Goal: Information Seeking & Learning: Compare options

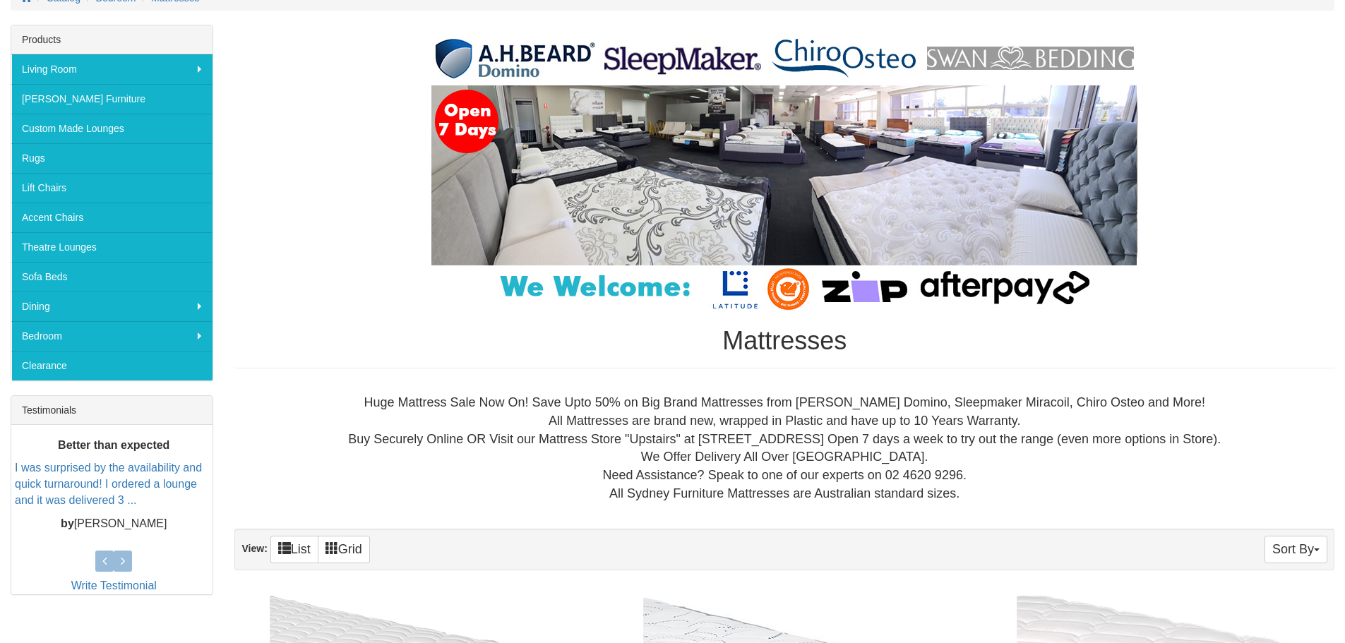
scroll to position [203, 0]
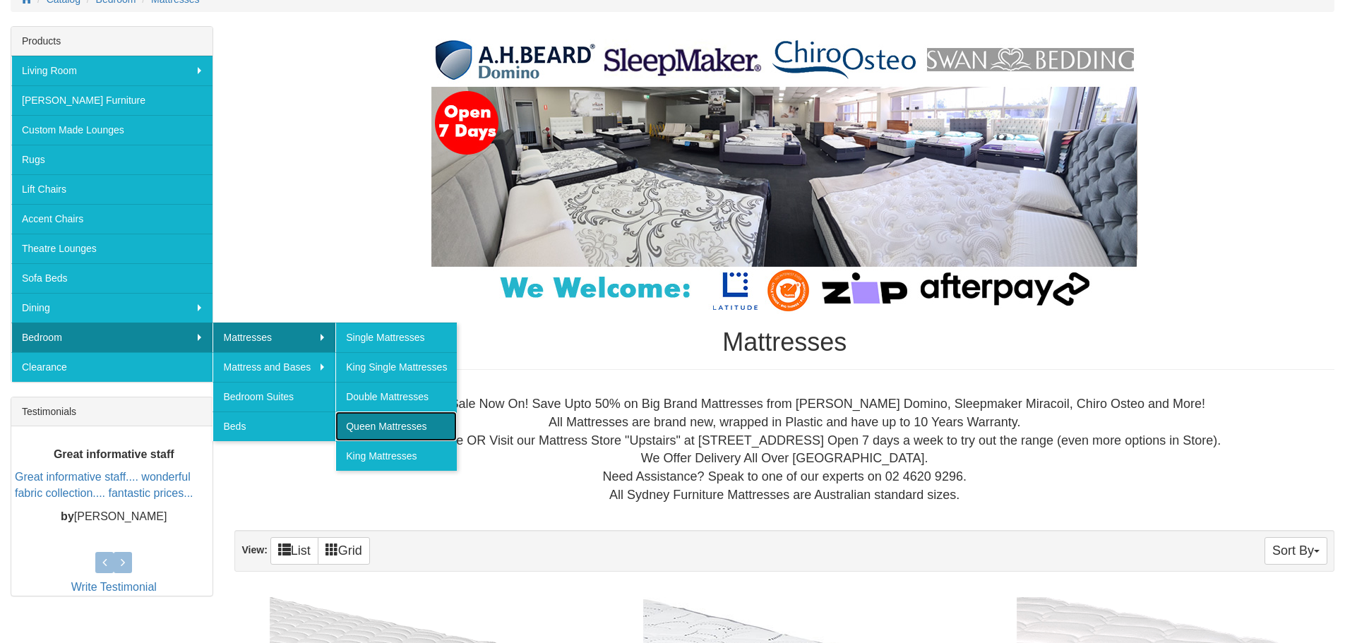
click at [369, 424] on link "Queen Mattresses" at bounding box center [395, 427] width 121 height 30
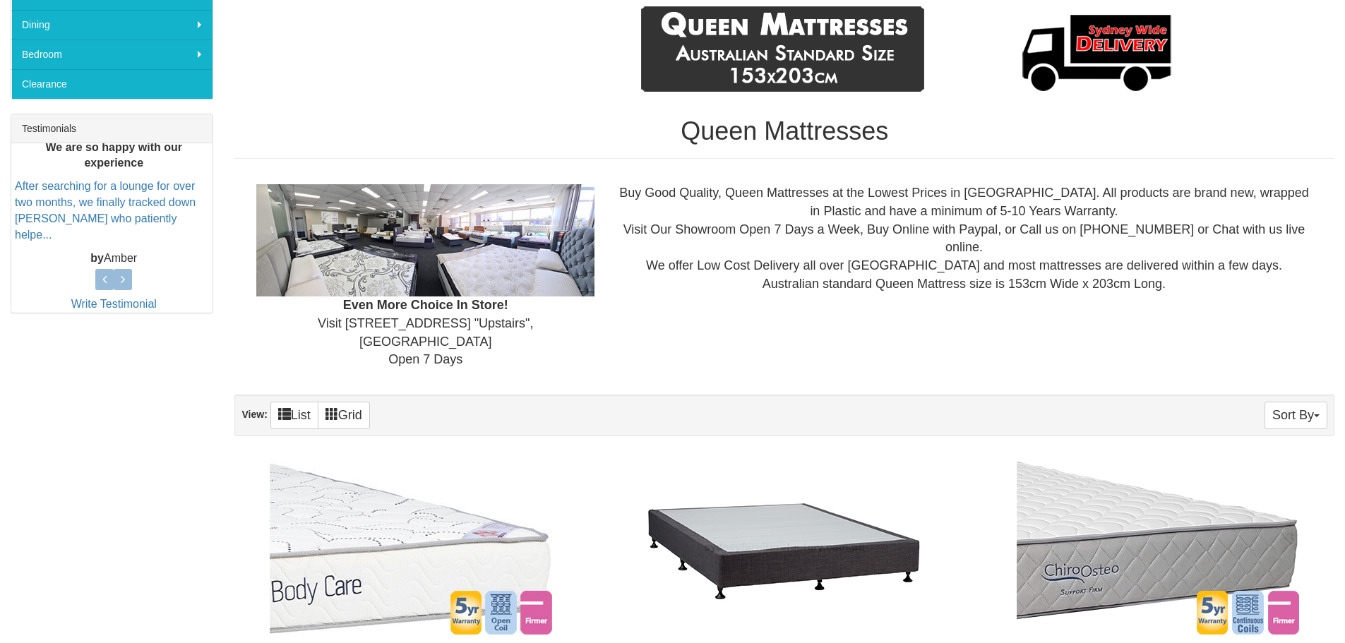
scroll to position [483, 0]
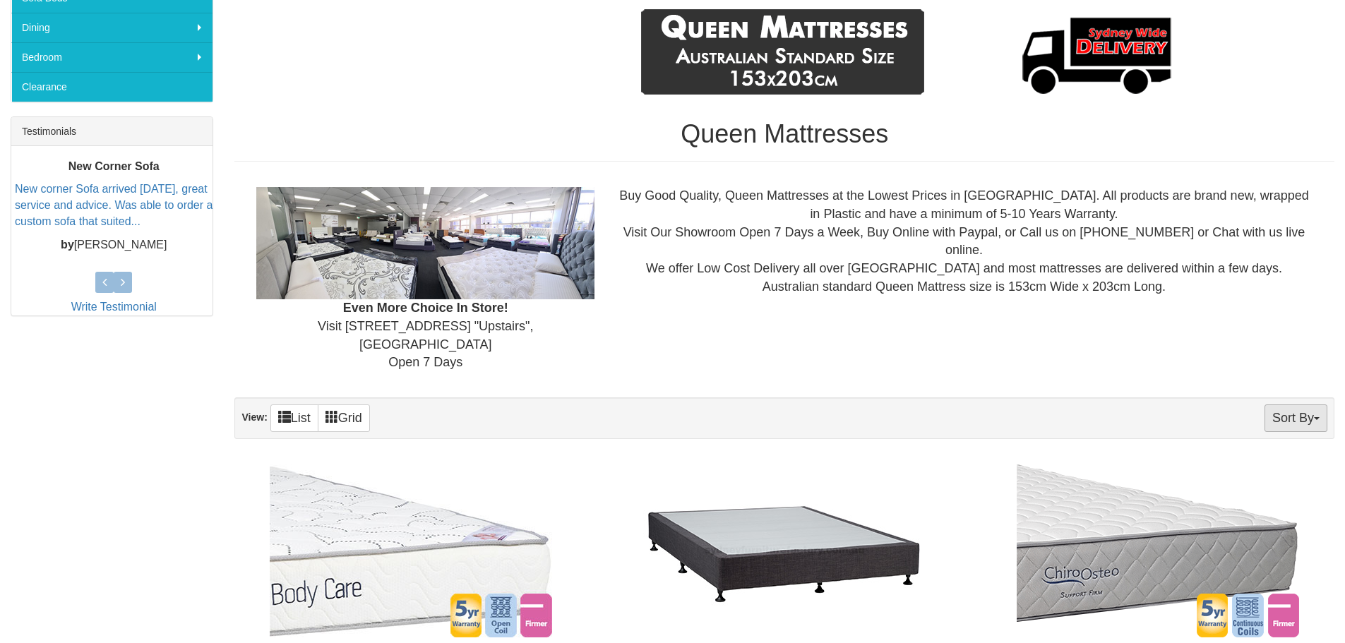
click at [1294, 405] on button "Sort By" at bounding box center [1296, 419] width 63 height 28
click at [1247, 456] on link "Price+" at bounding box center [1271, 465] width 112 height 18
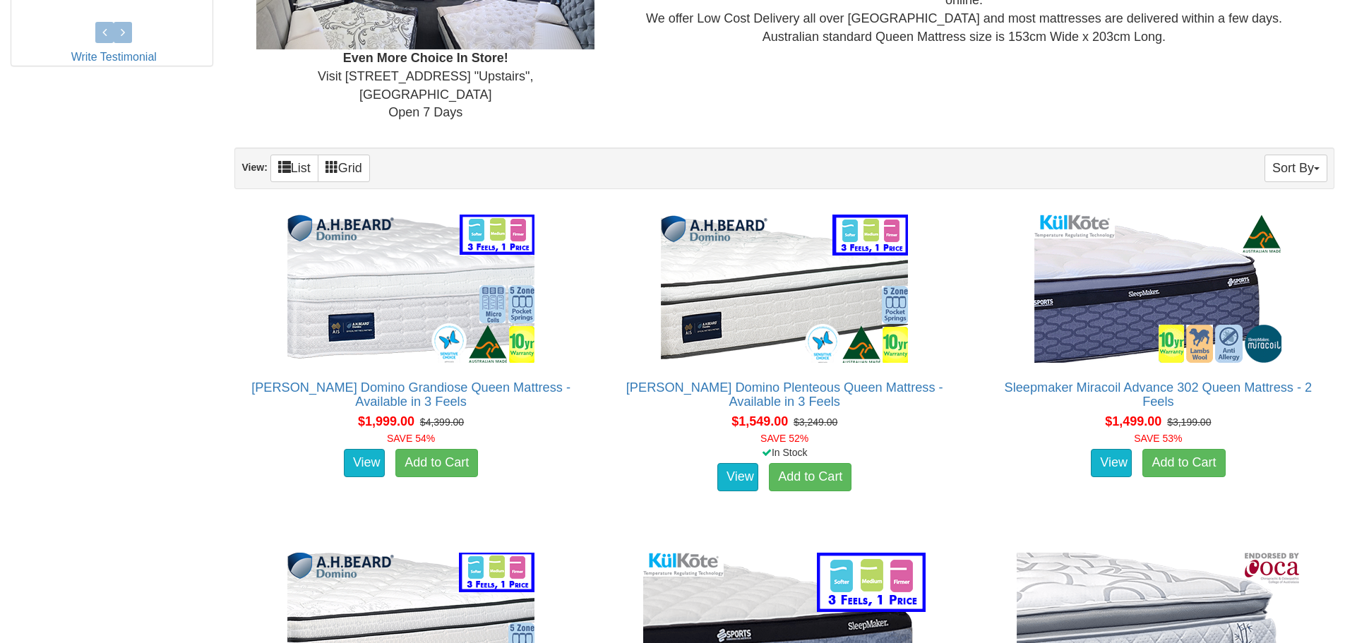
scroll to position [734, 0]
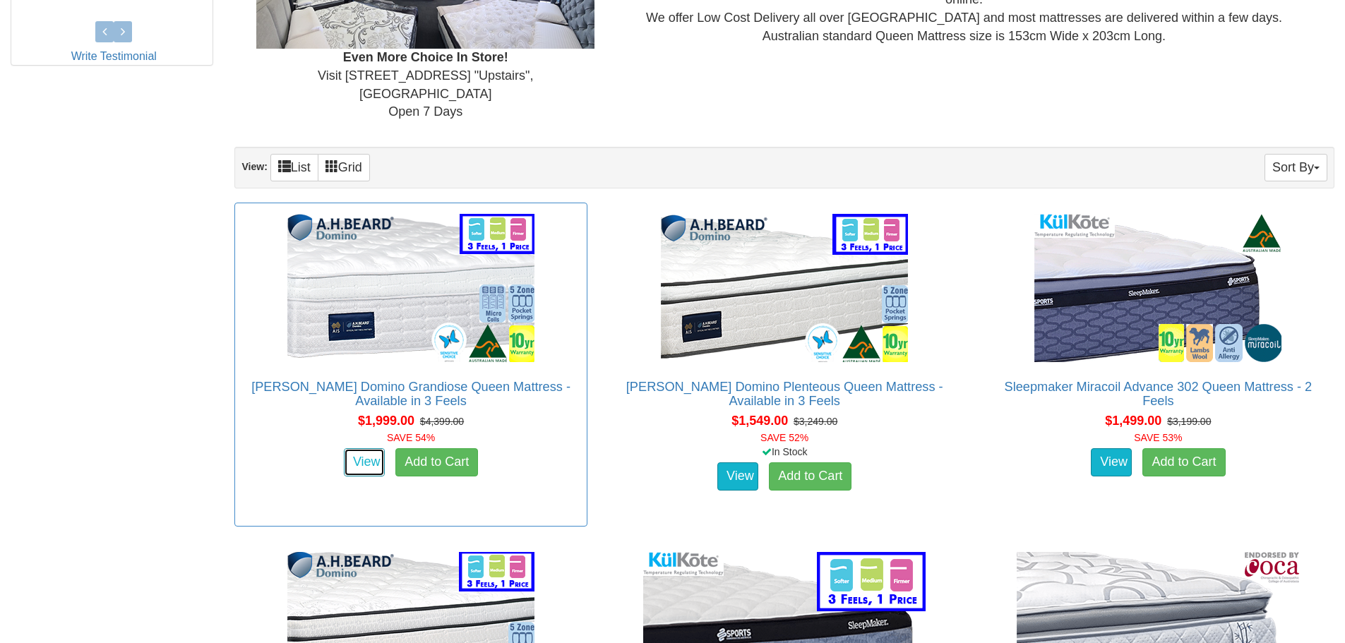
click at [365, 448] on link "View" at bounding box center [364, 462] width 41 height 28
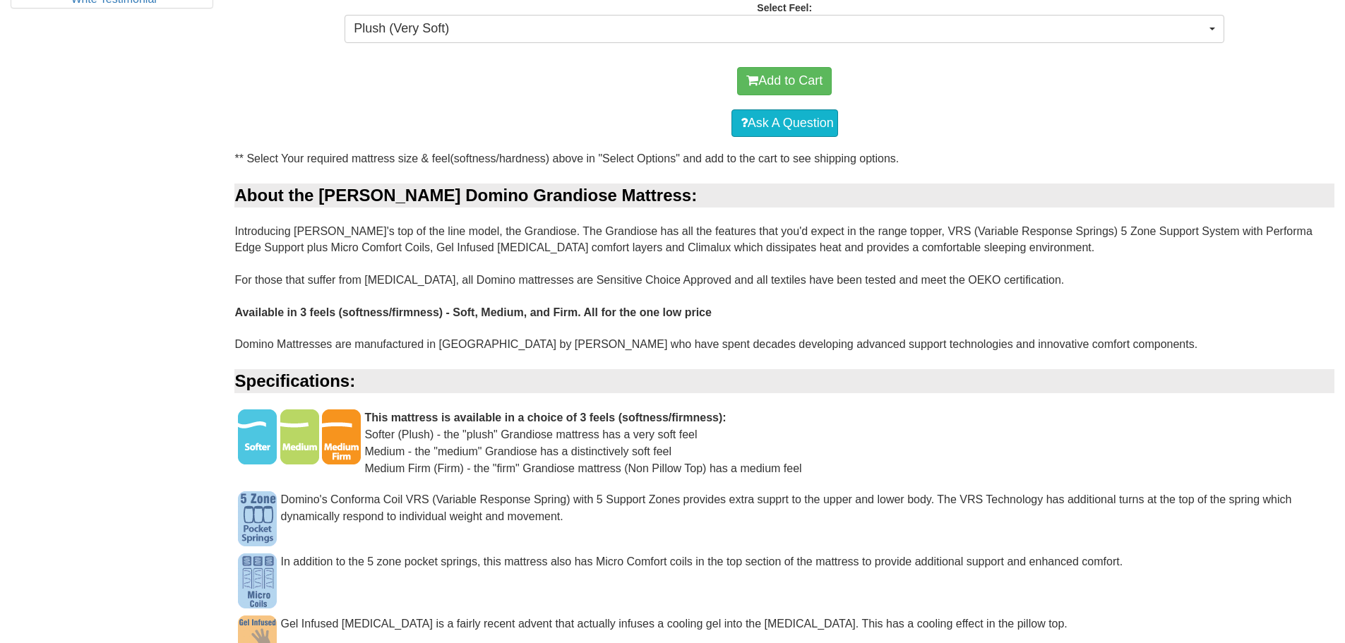
scroll to position [804, 0]
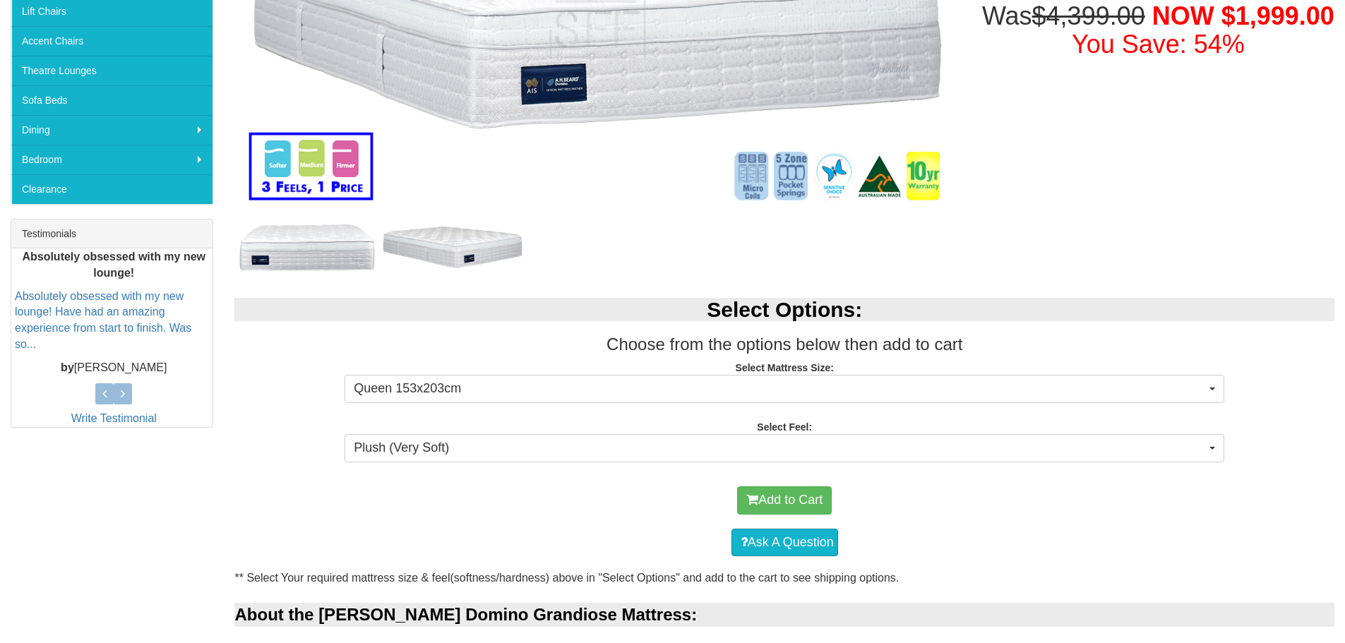
scroll to position [0, 0]
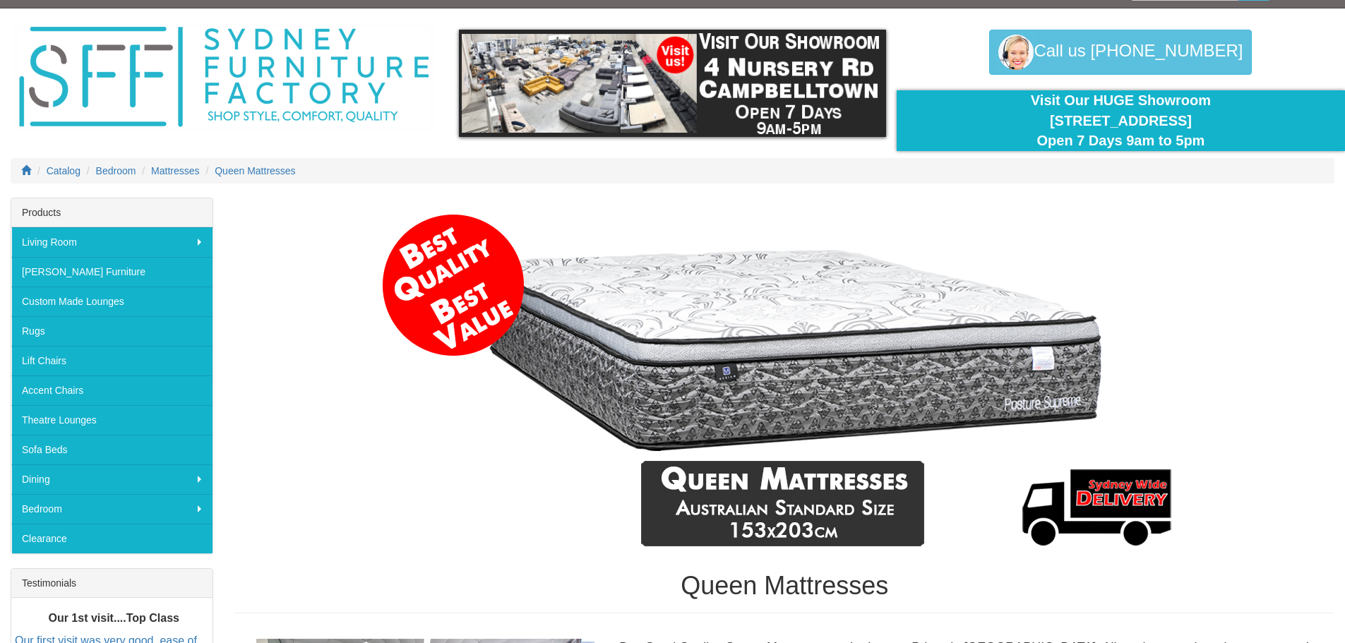
scroll to position [32, 0]
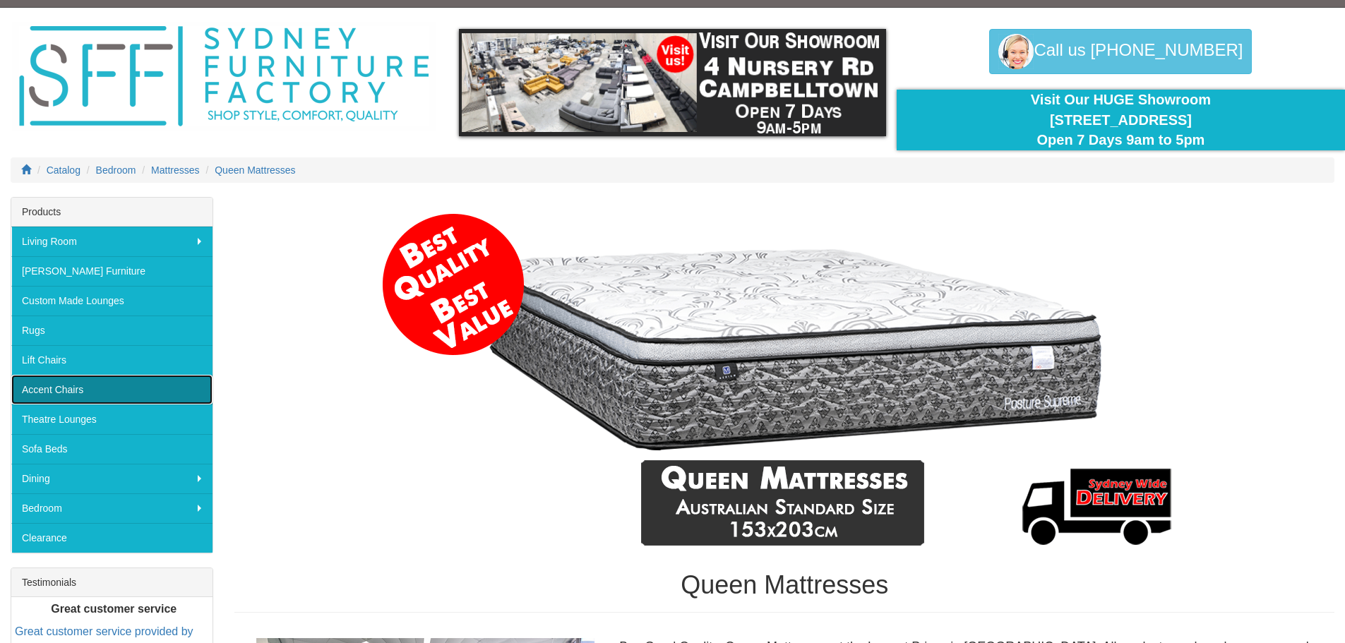
click at [59, 397] on link "Accent Chairs" at bounding box center [111, 390] width 201 height 30
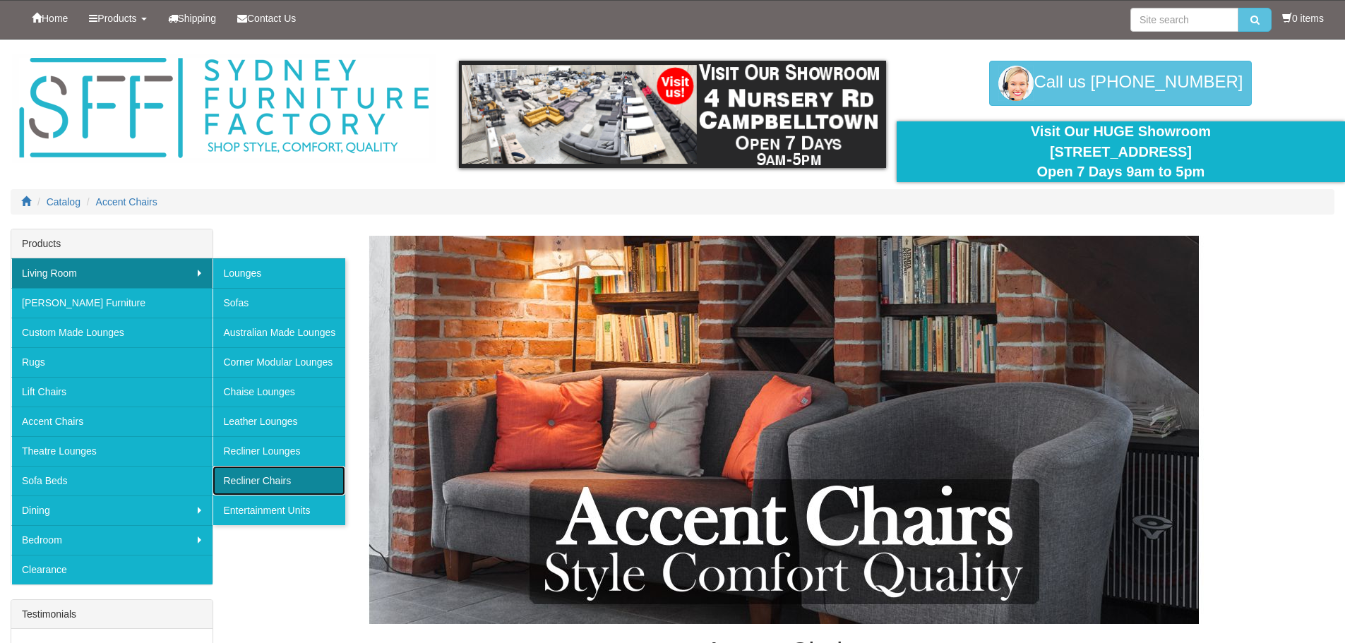
click at [249, 484] on link "Recliner Chairs" at bounding box center [279, 481] width 133 height 30
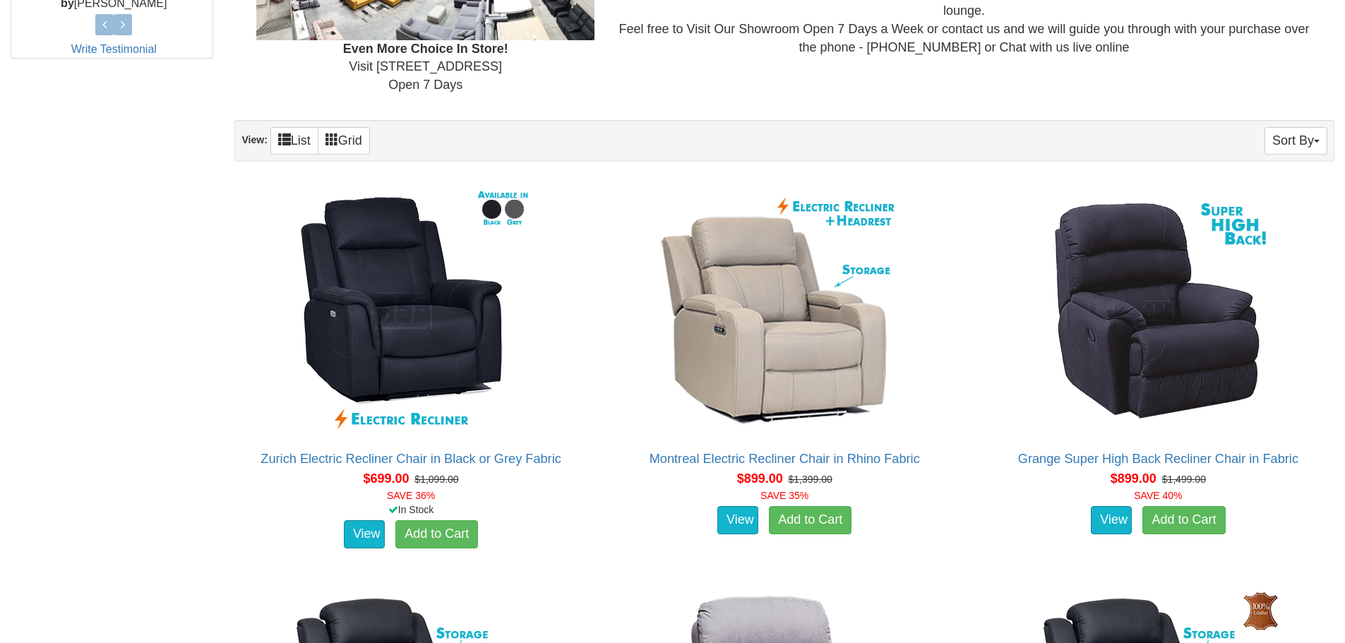
scroll to position [742, 0]
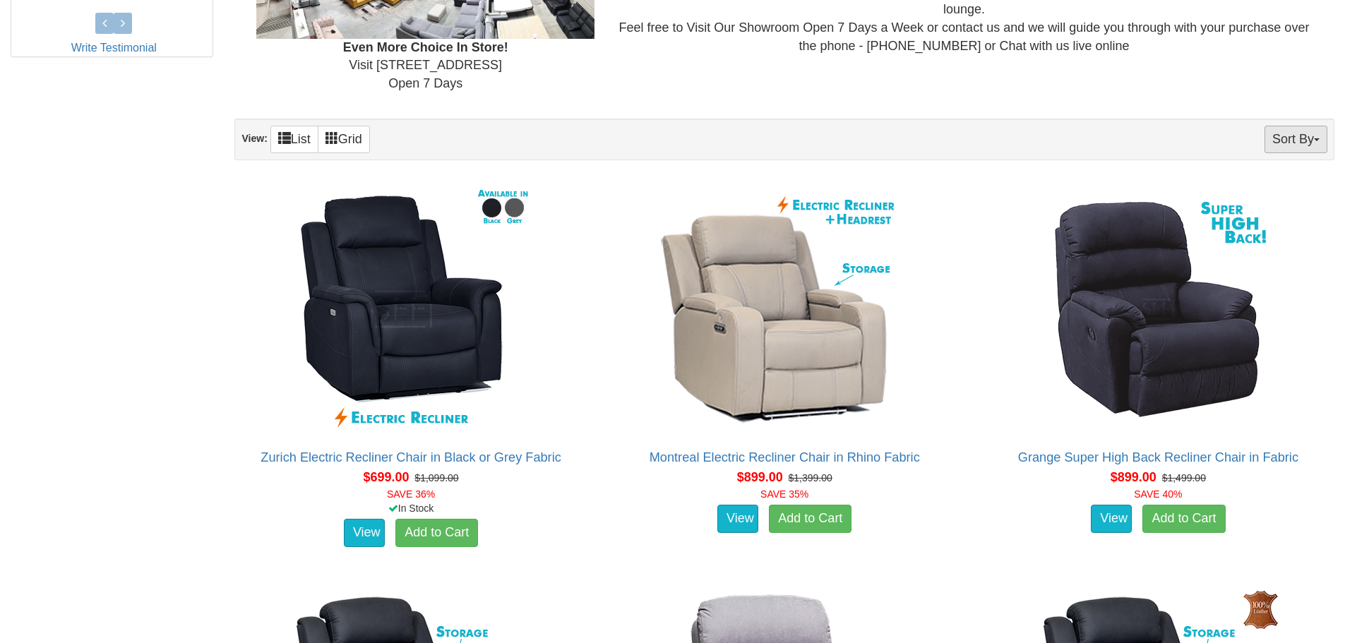
click at [1285, 150] on button "Sort By" at bounding box center [1296, 140] width 63 height 28
click at [1249, 189] on link "Price+" at bounding box center [1271, 186] width 112 height 18
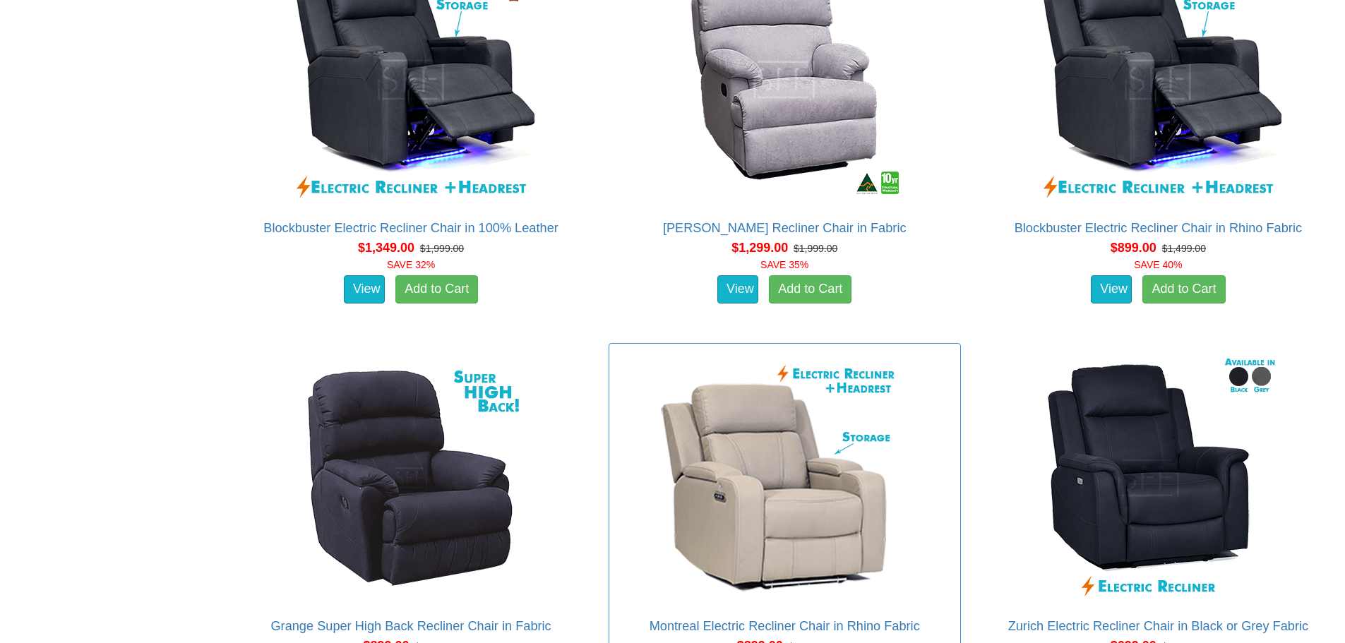
scroll to position [973, 0]
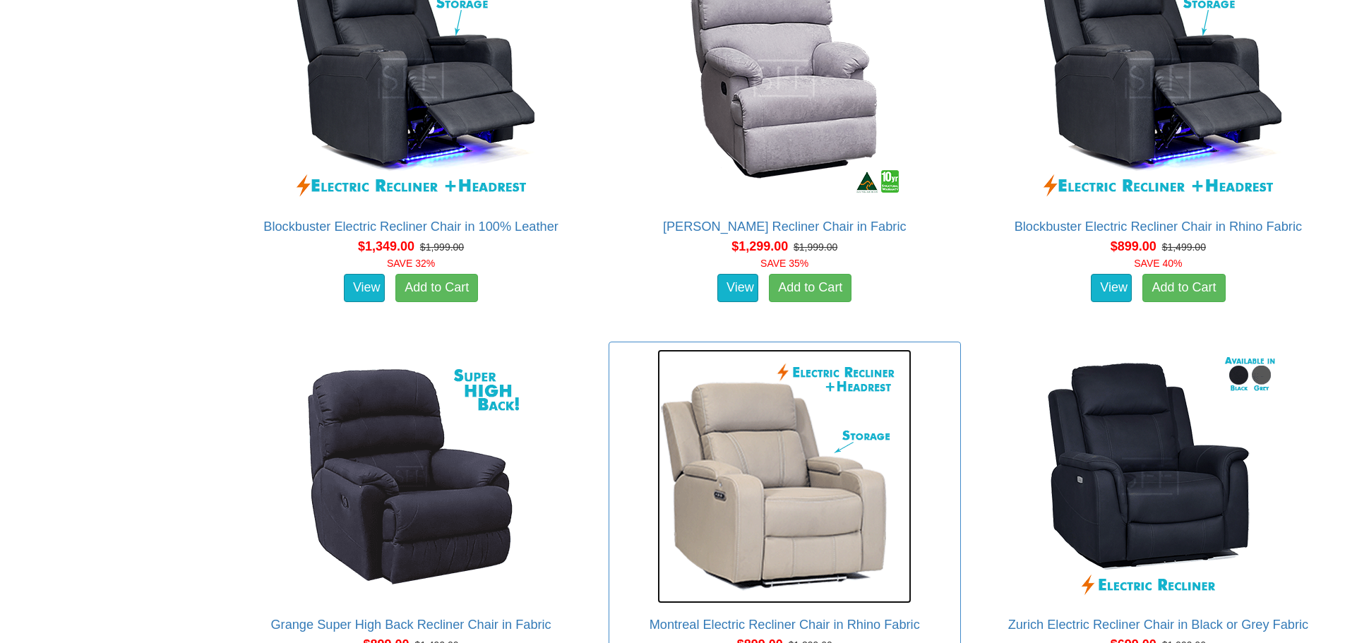
click at [737, 434] on img at bounding box center [784, 477] width 254 height 254
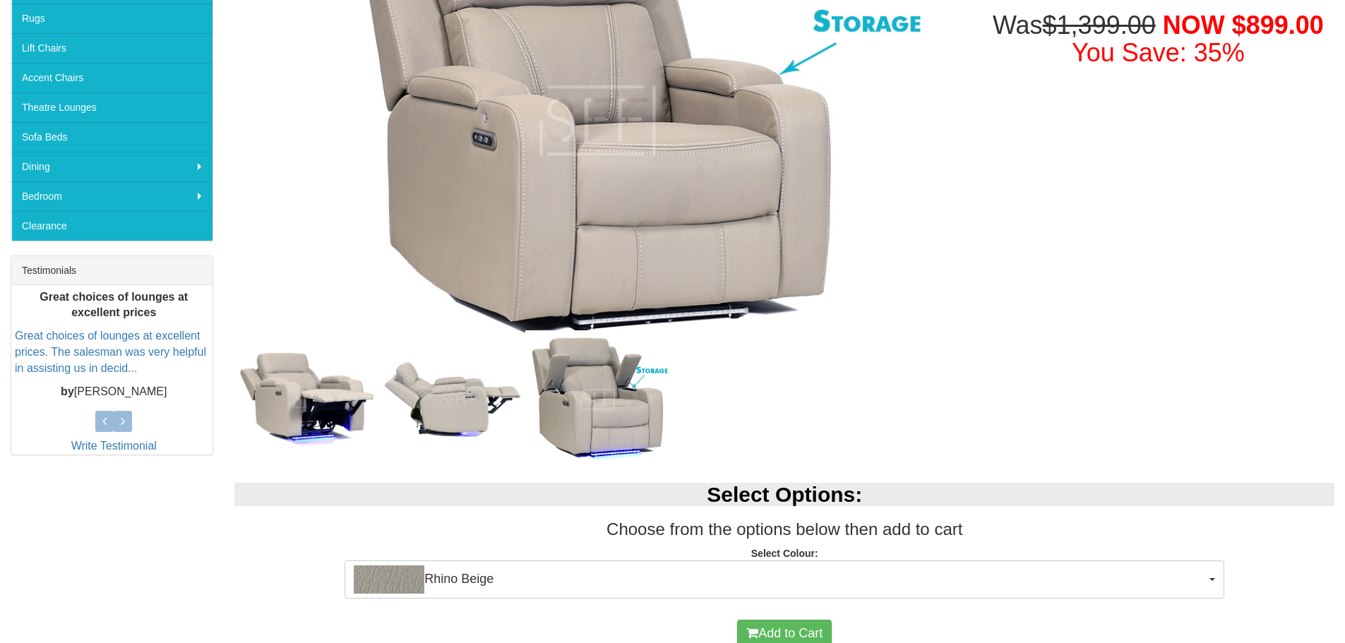
scroll to position [345, 0]
click at [623, 394] on img at bounding box center [597, 399] width 145 height 139
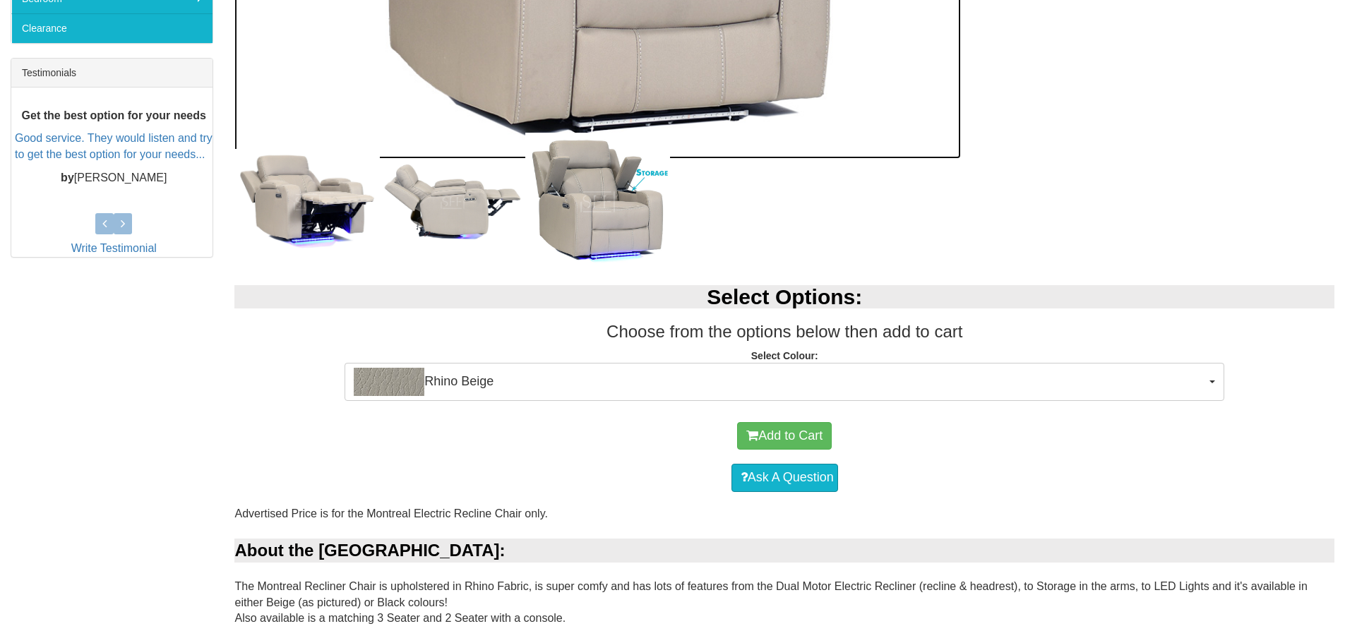
scroll to position [542, 0]
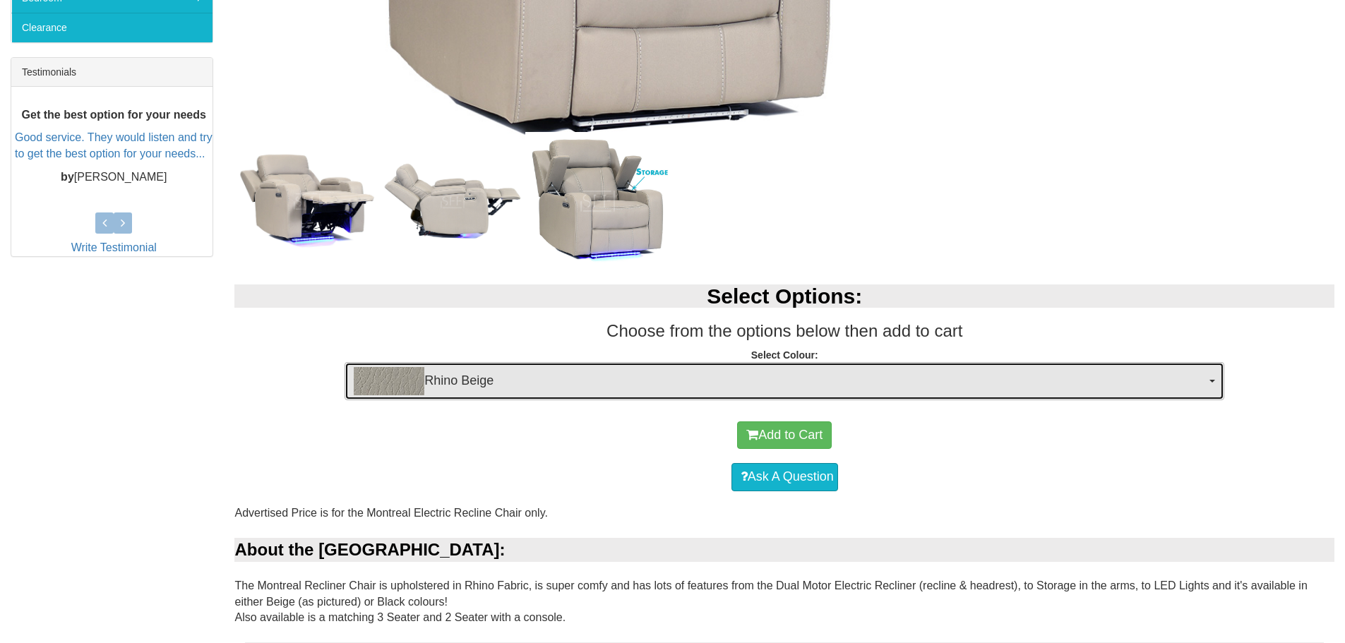
click at [826, 370] on span "Rhino Beige" at bounding box center [780, 381] width 852 height 28
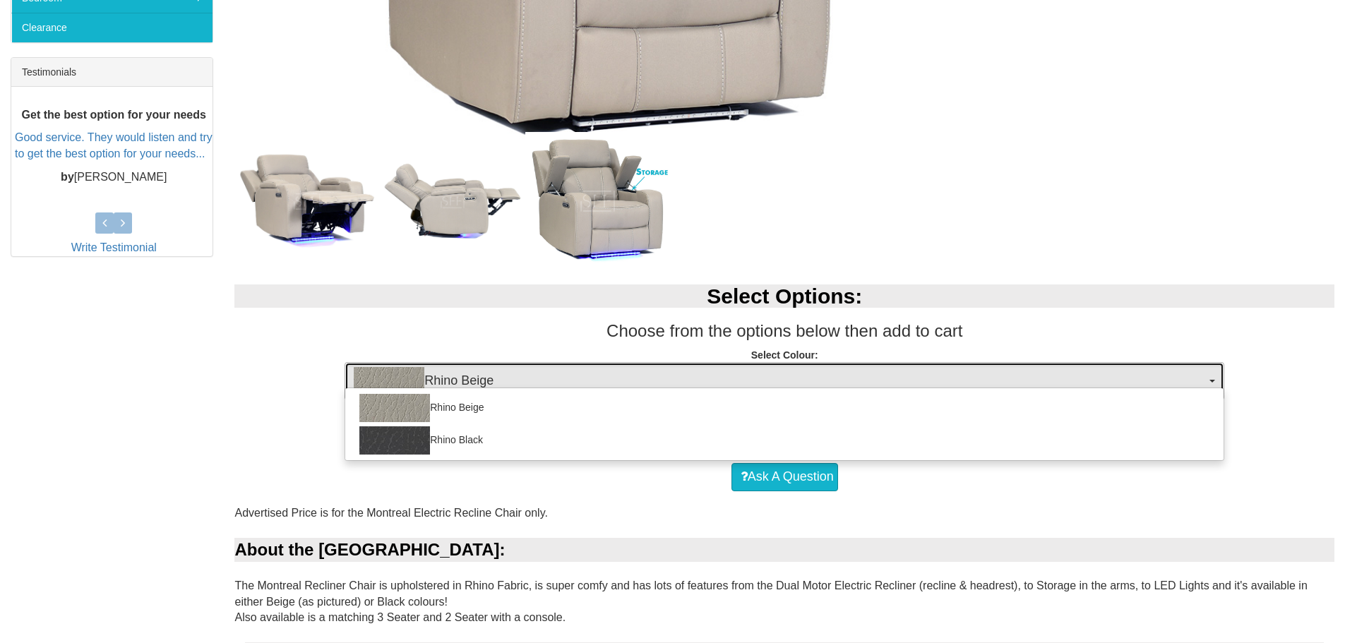
click at [826, 370] on span "Rhino Beige" at bounding box center [780, 381] width 852 height 28
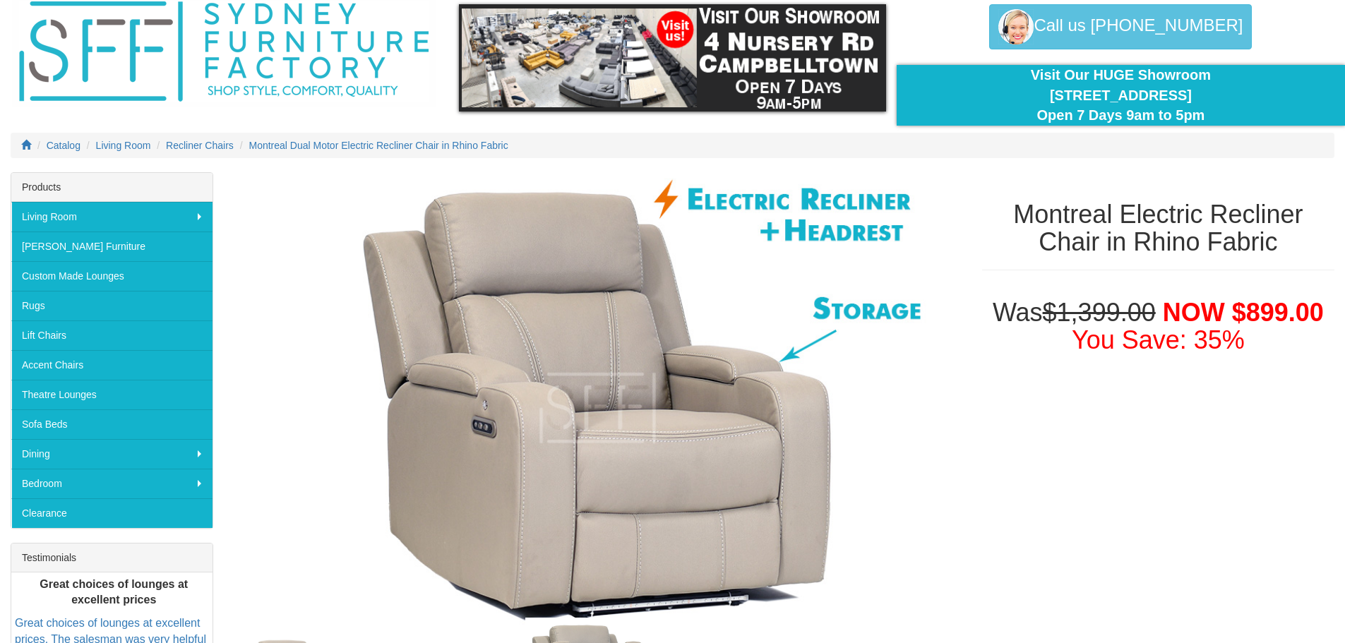
scroll to position [0, 0]
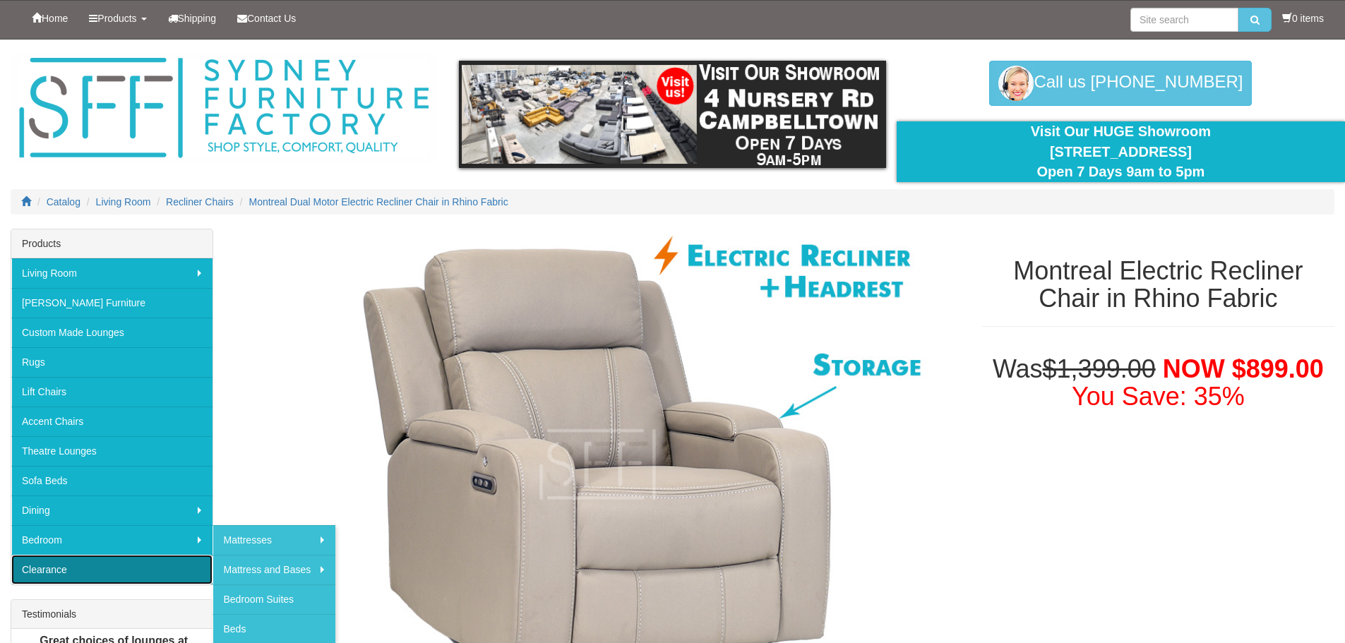
click at [53, 570] on link "Clearance" at bounding box center [111, 570] width 201 height 30
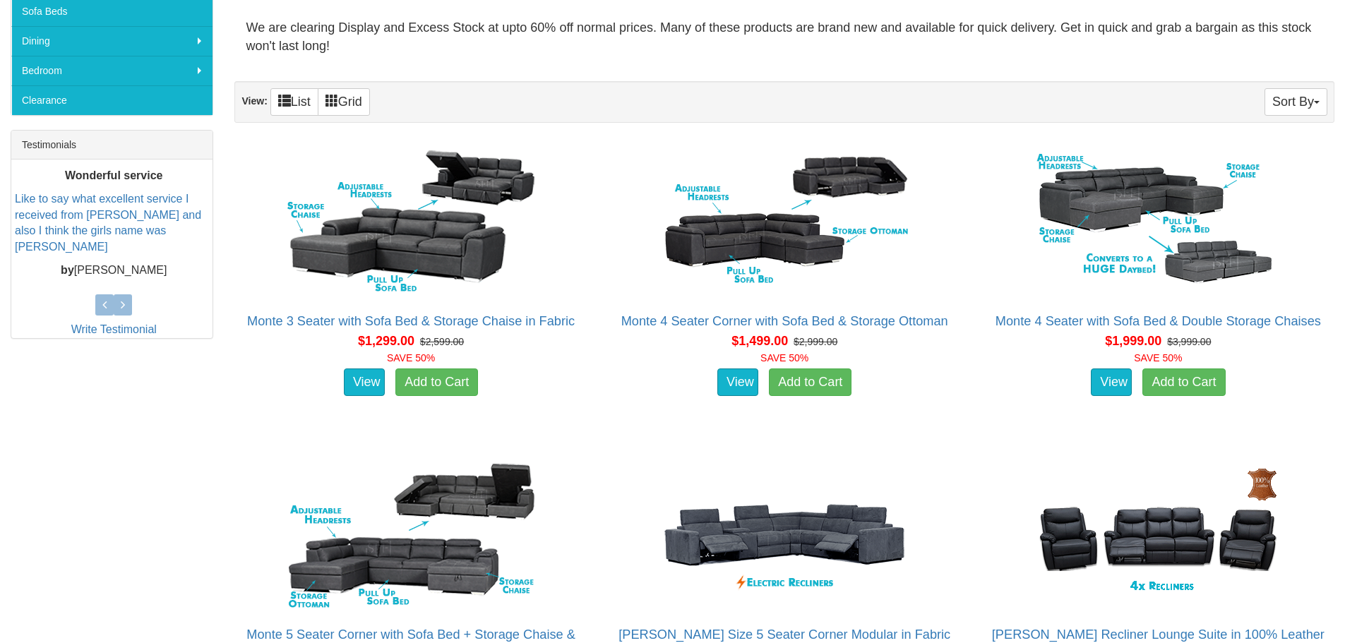
scroll to position [468, 0]
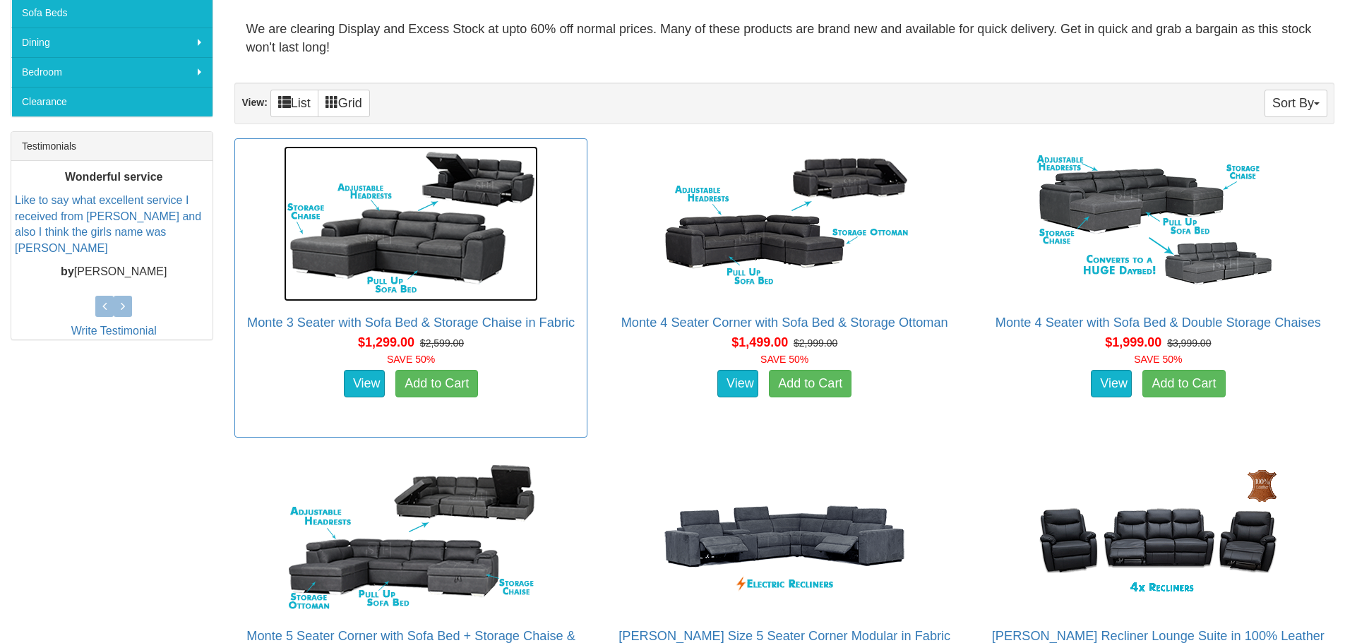
click at [429, 213] on img at bounding box center [411, 223] width 254 height 155
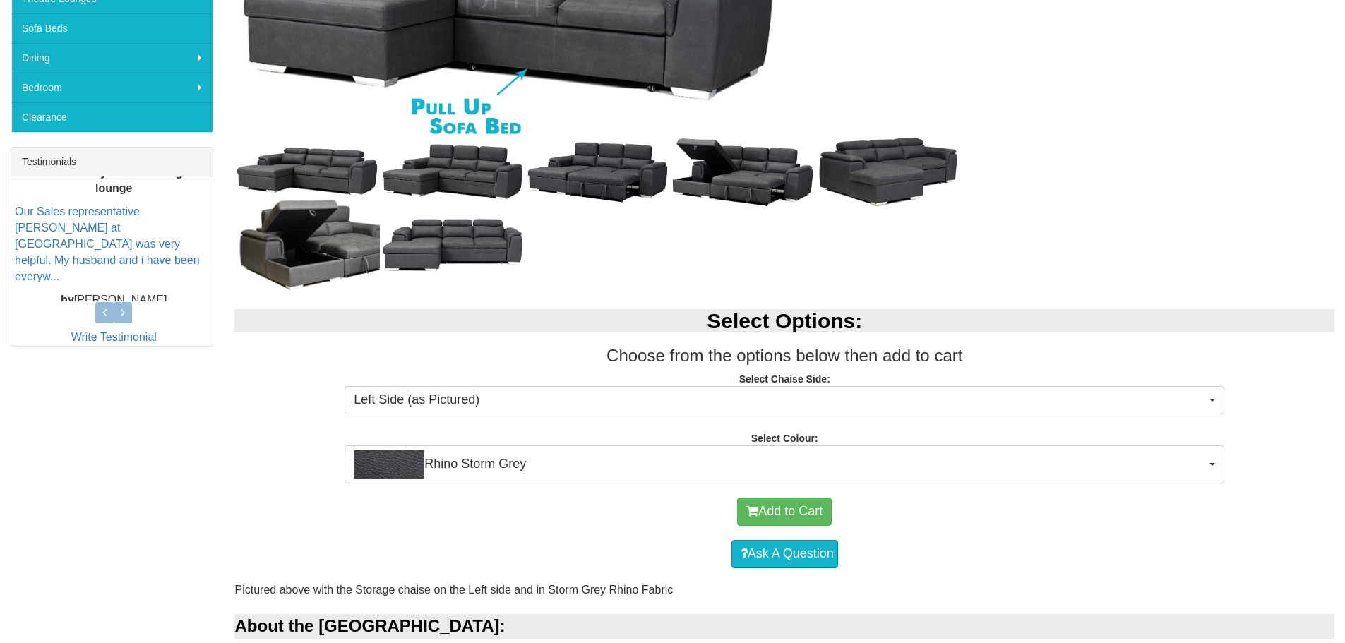
scroll to position [452, 0]
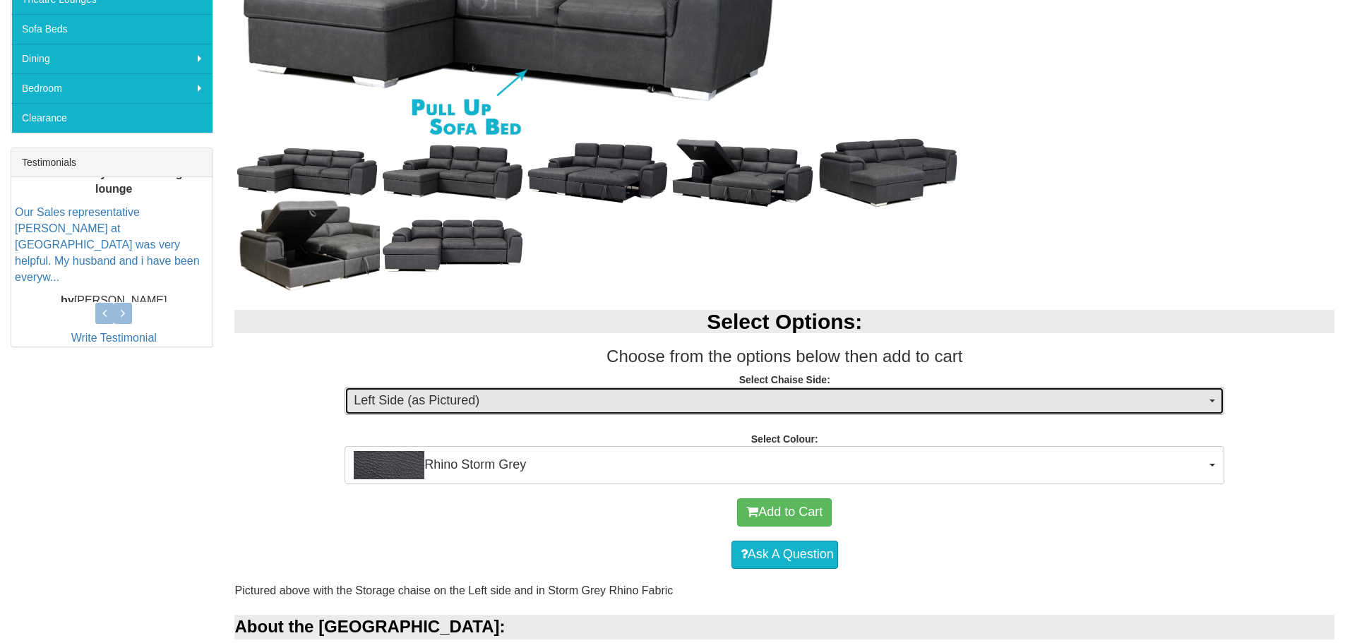
click at [568, 410] on span "Left Side (as Pictured)" at bounding box center [780, 401] width 852 height 18
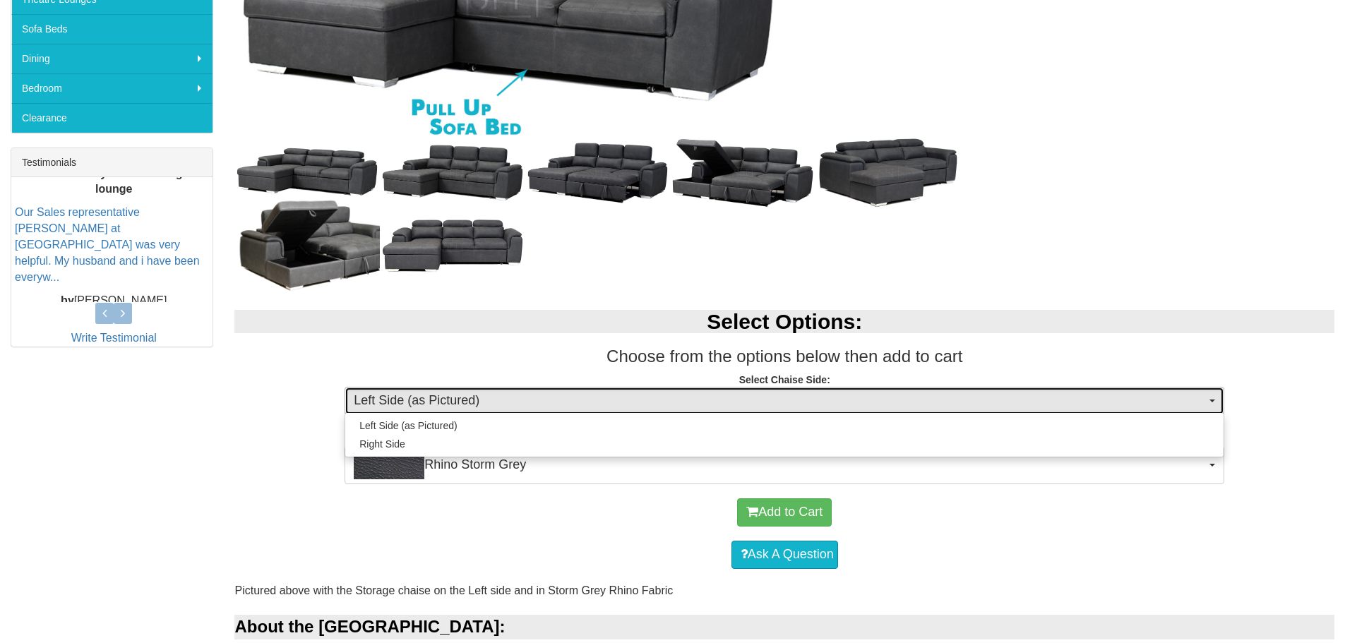
click at [568, 410] on span "Left Side (as Pictured)" at bounding box center [780, 401] width 852 height 18
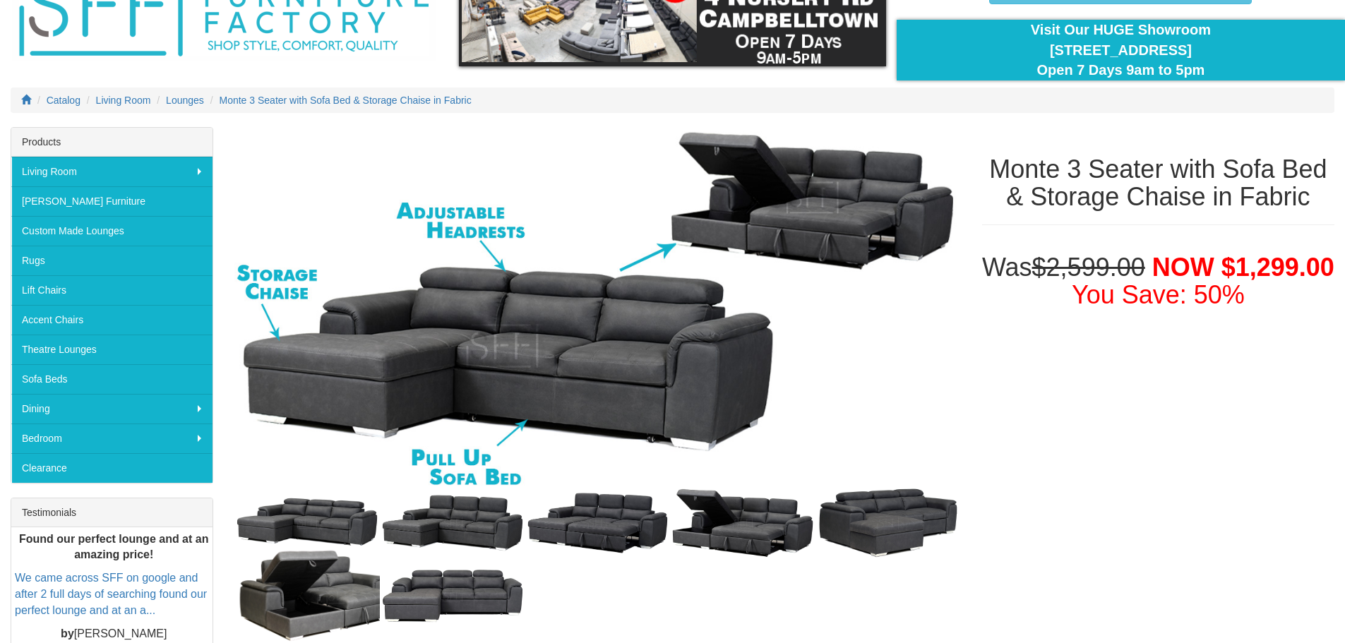
scroll to position [83, 0]
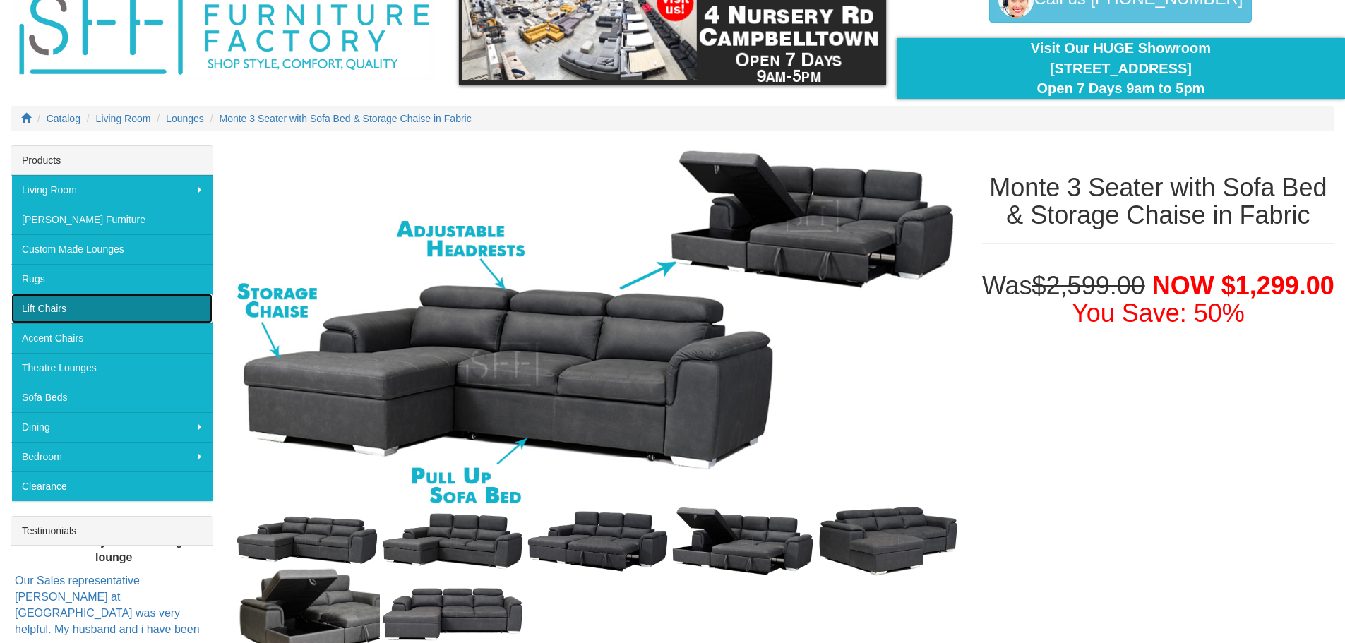
click at [47, 311] on link "Lift Chairs" at bounding box center [111, 309] width 201 height 30
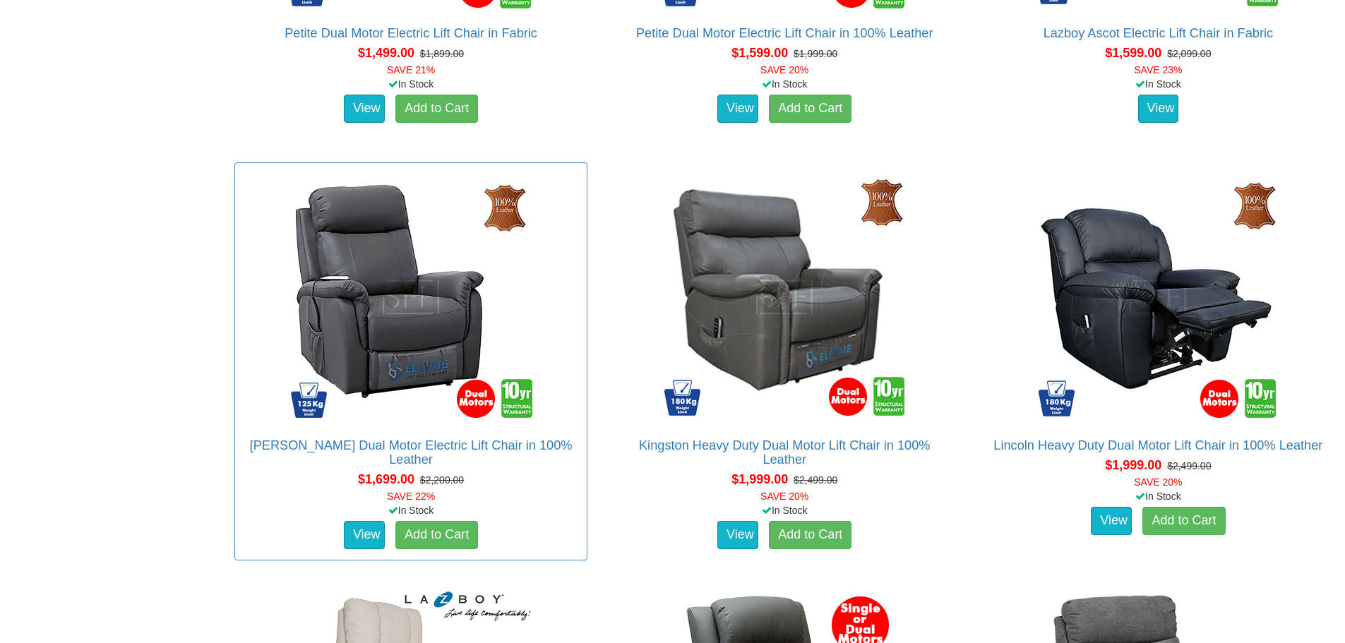
scroll to position [1637, 0]
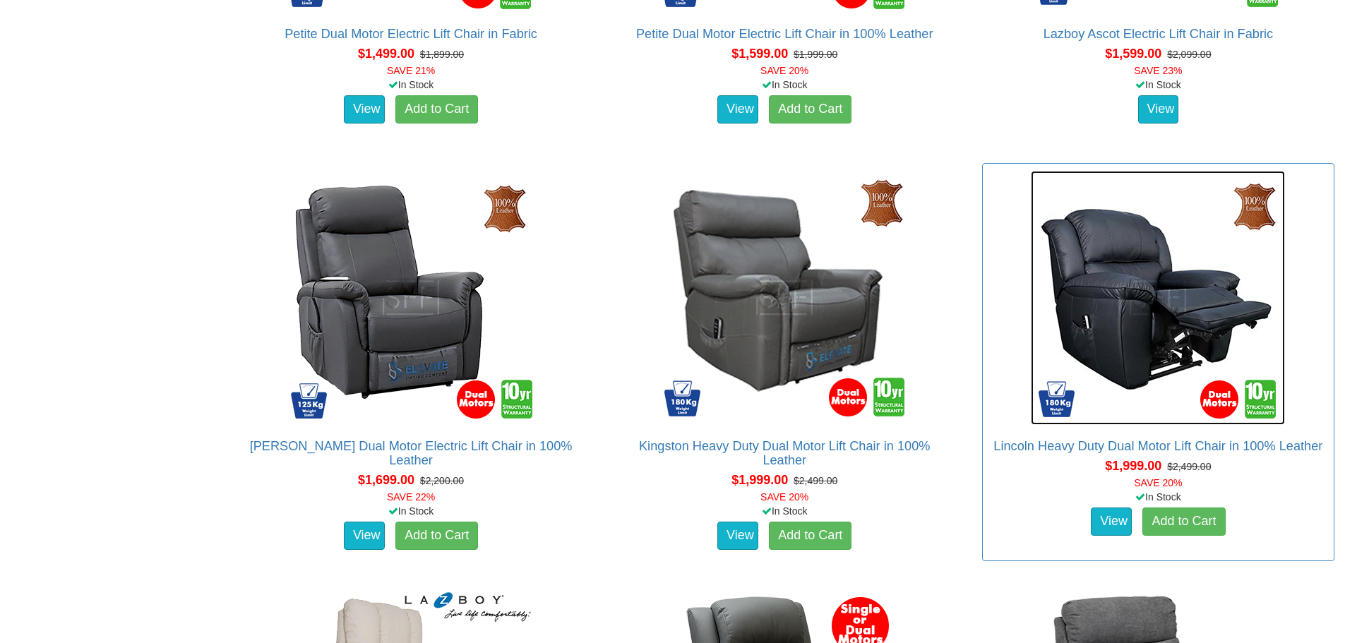
click at [1109, 357] on img at bounding box center [1158, 298] width 254 height 254
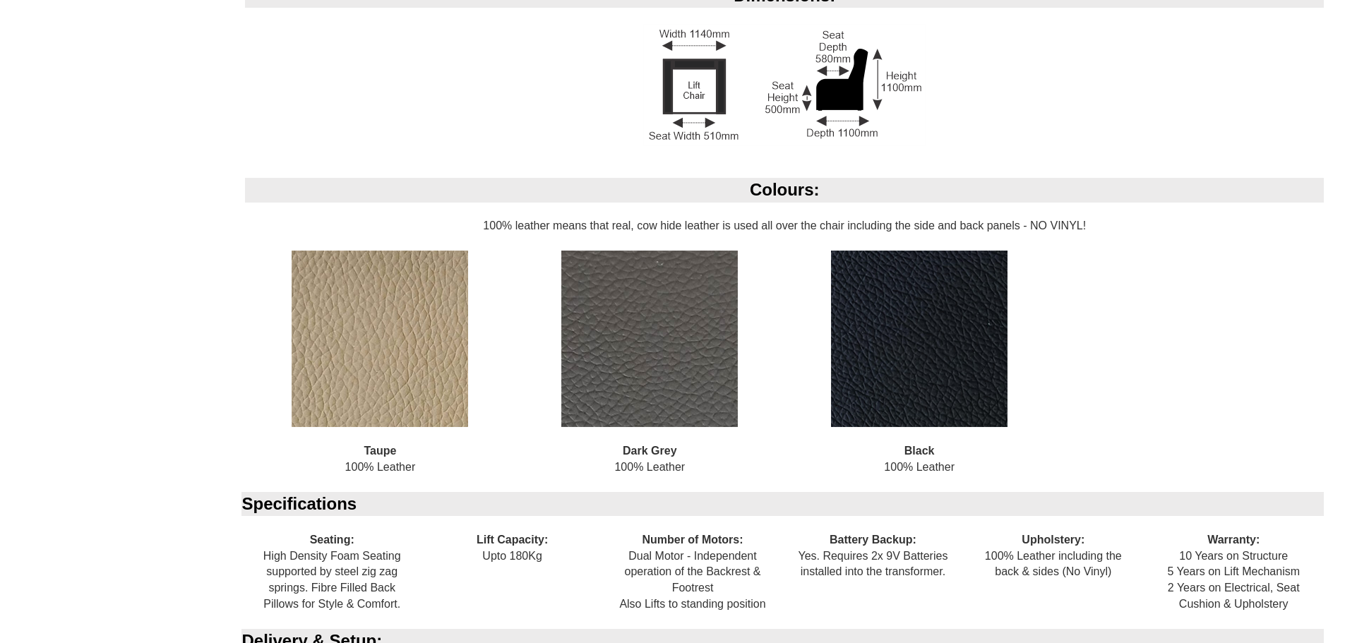
scroll to position [1186, 0]
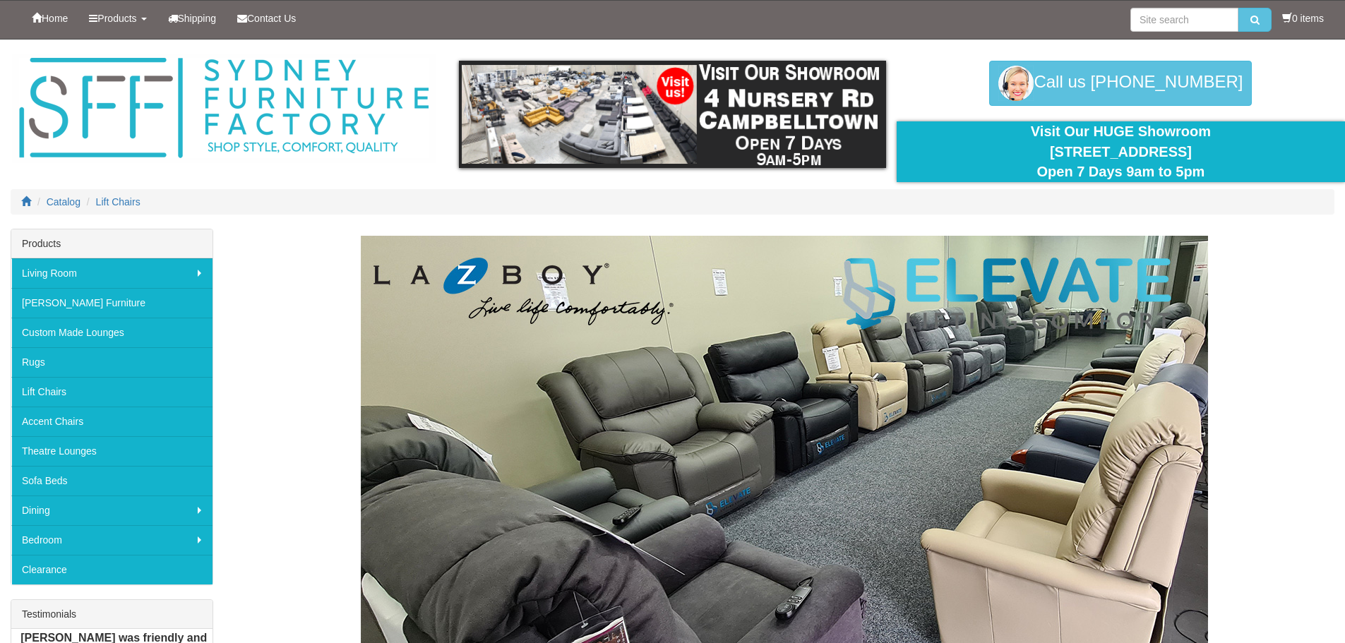
scroll to position [1637, 0]
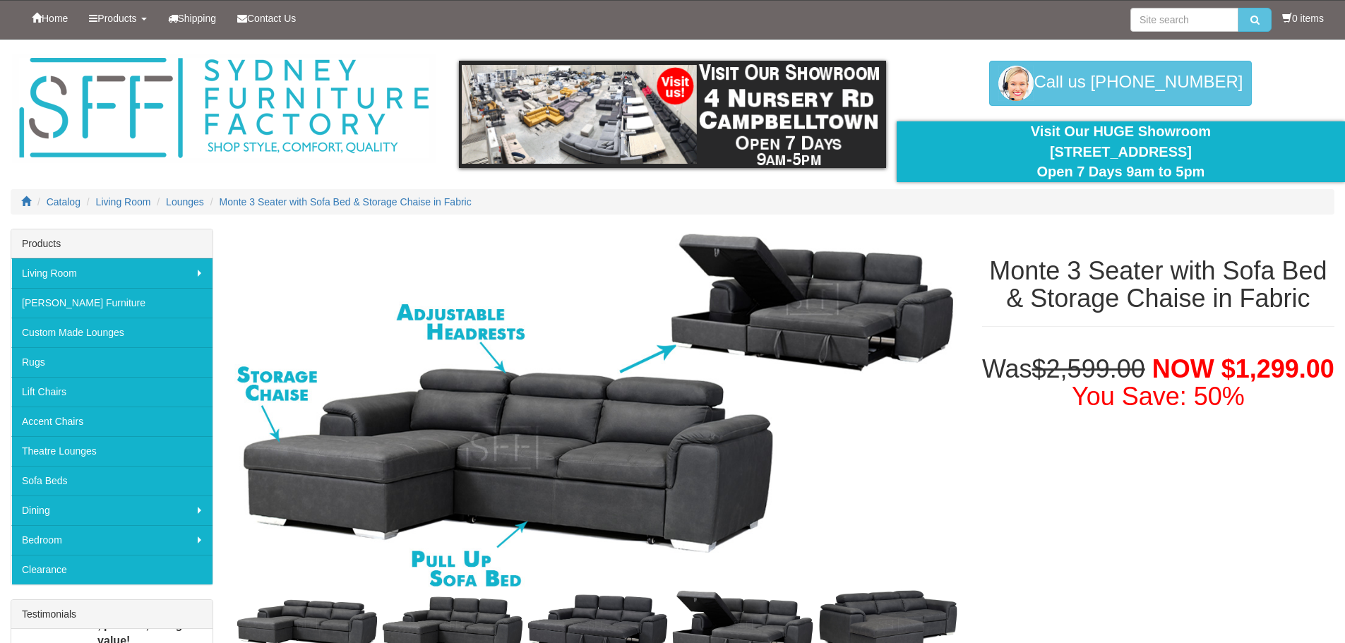
scroll to position [83, 0]
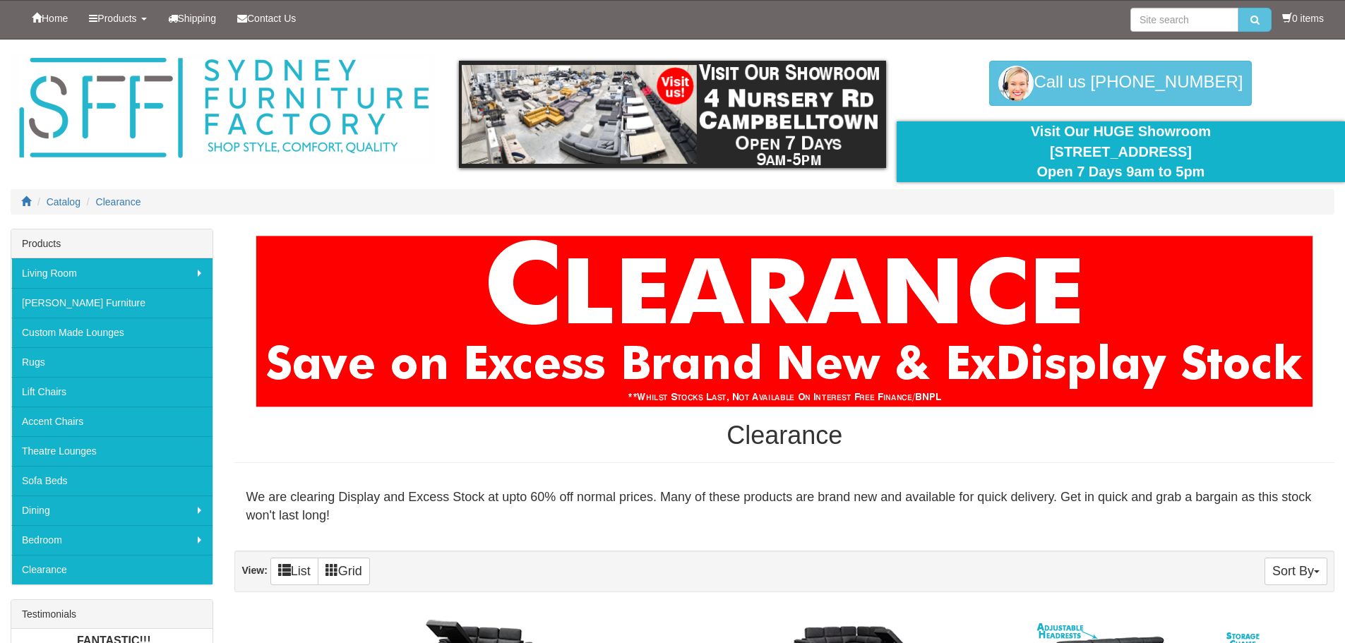
scroll to position [468, 0]
